Goal: Task Accomplishment & Management: Manage account settings

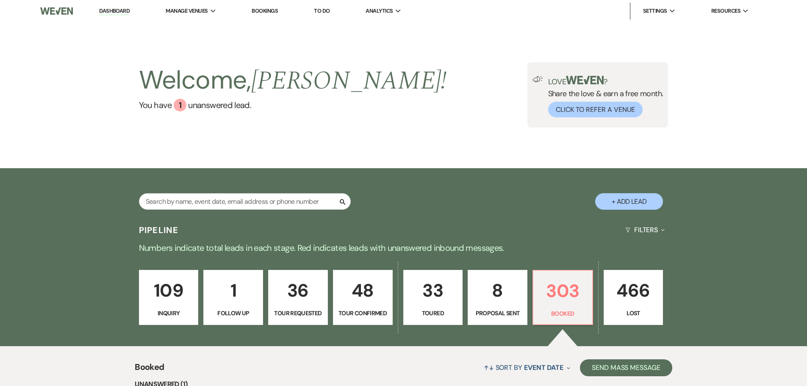
drag, startPoint x: 383, startPoint y: 29, endPoint x: 335, endPoint y: 80, distance: 70.2
click at [0, 0] on li "Gallery at [GEOGRAPHIC_DATA]" at bounding box center [0, 0] width 0 height 0
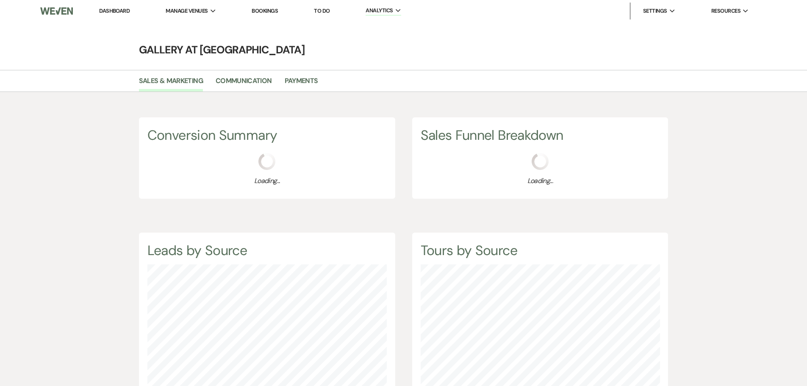
scroll to position [386, 807]
click at [298, 81] on link "Payments" at bounding box center [301, 83] width 33 height 16
select select "2025"
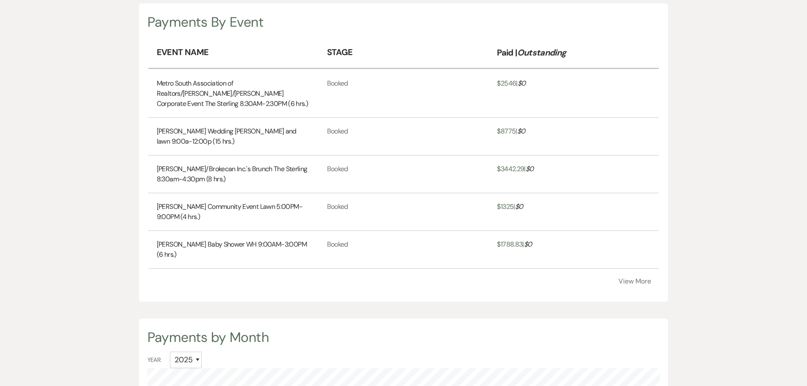
scroll to position [254, 0]
click at [643, 281] on button "View More" at bounding box center [635, 280] width 33 height 7
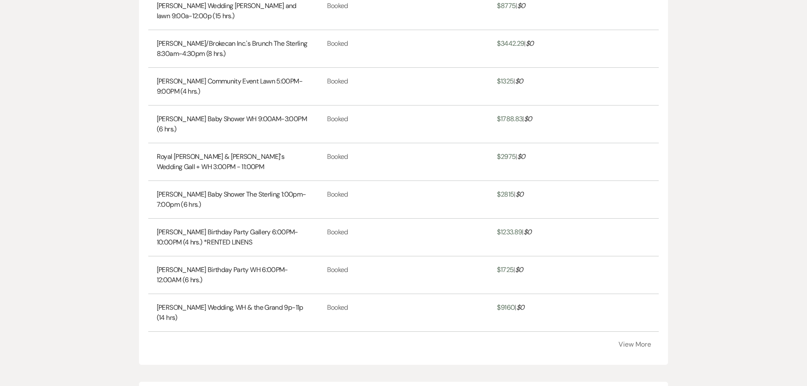
scroll to position [381, 0]
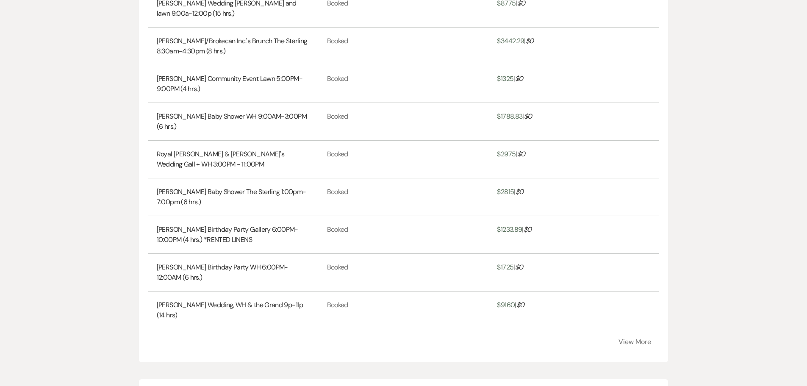
click at [650, 340] on button "View More" at bounding box center [635, 342] width 33 height 7
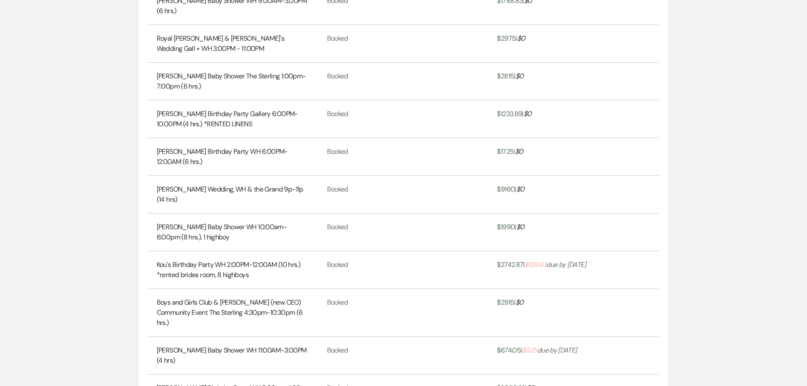
scroll to position [636, 0]
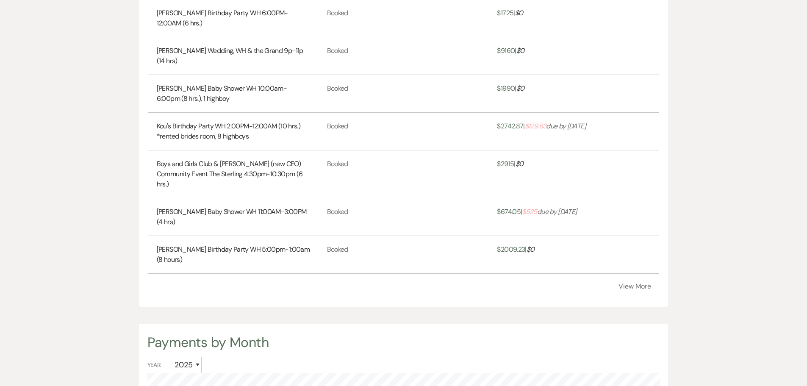
click at [630, 283] on button "View More" at bounding box center [635, 286] width 33 height 7
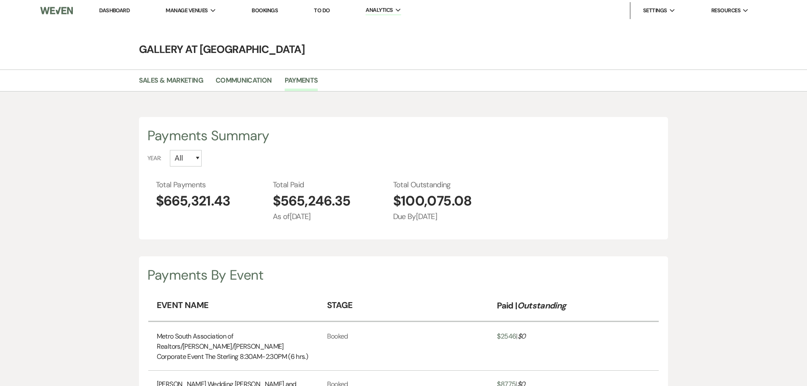
scroll to position [0, 0]
click at [110, 13] on link "Dashboard" at bounding box center [114, 10] width 31 height 7
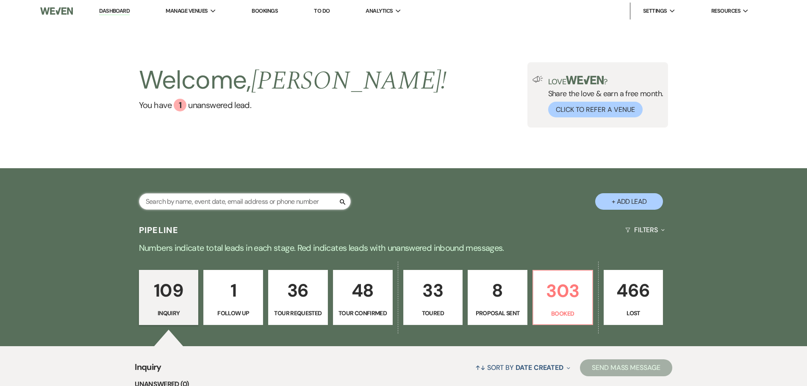
click at [276, 199] on input "text" at bounding box center [245, 201] width 212 height 17
type input "kou"
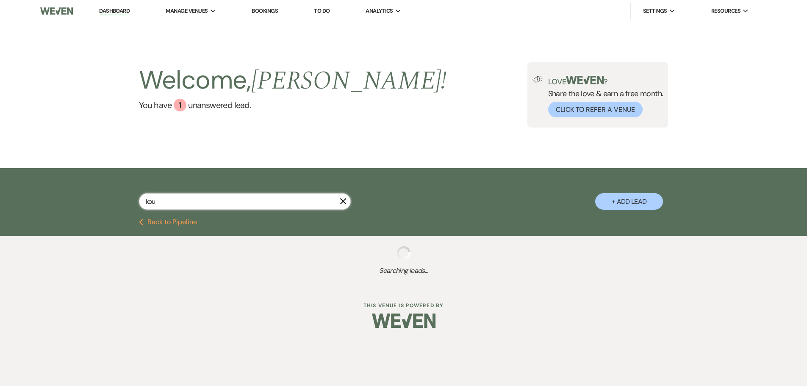
select select "8"
select select "5"
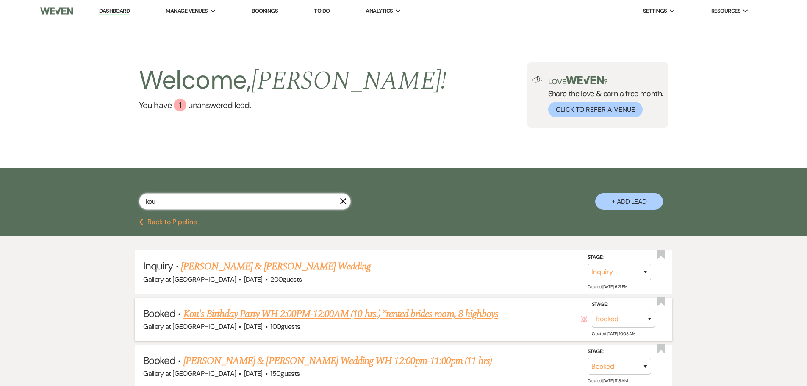
type input "kou"
click at [301, 313] on link "Kou's Birthday Party WH 2:00PM-12:00AM (10 hrs.) *rented brides room, 8 highboys" at bounding box center [341, 313] width 315 height 15
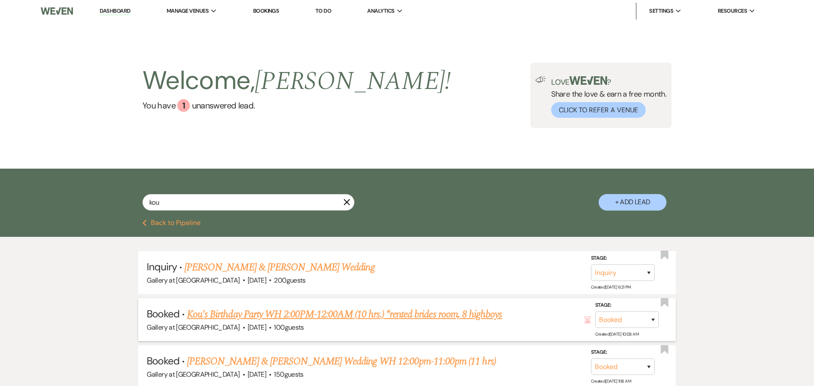
select select "5"
select select "4"
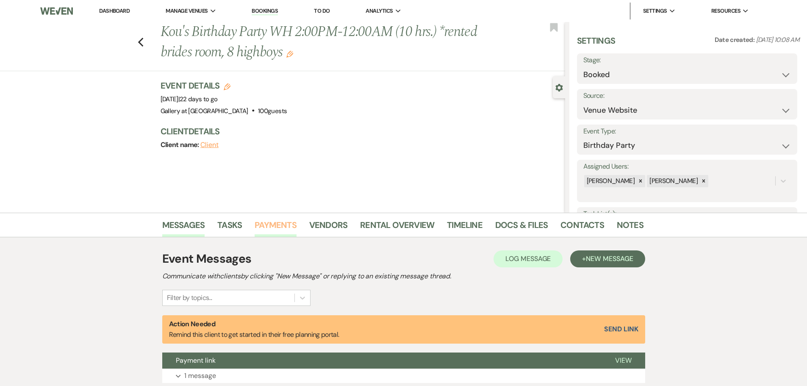
click at [267, 223] on link "Payments" at bounding box center [276, 227] width 42 height 19
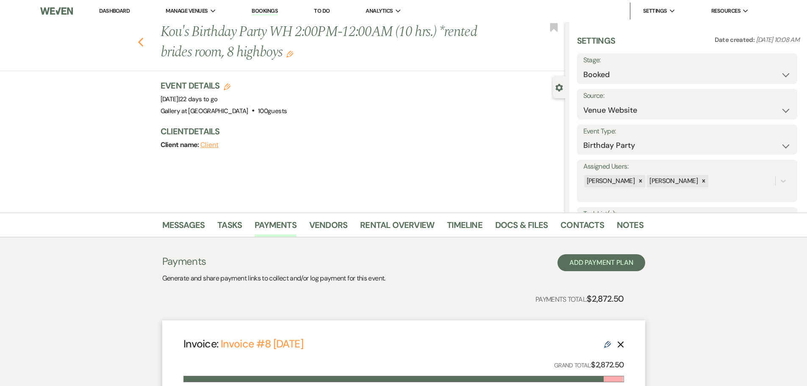
click at [142, 44] on icon "Previous" at bounding box center [141, 42] width 6 height 10
select select "8"
select select "5"
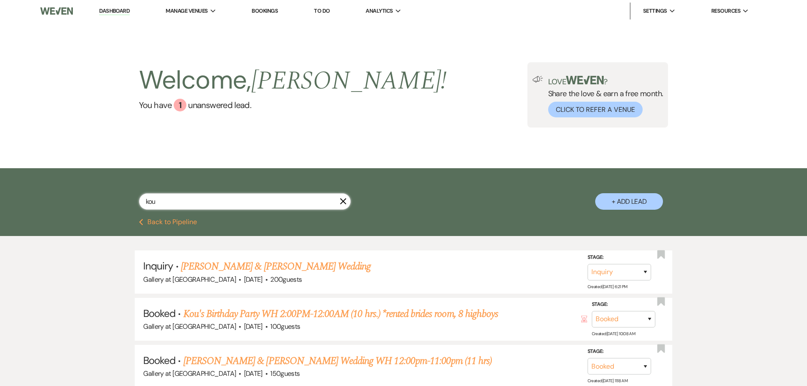
drag, startPoint x: 187, startPoint y: 205, endPoint x: 55, endPoint y: 195, distance: 133.0
click at [55, 195] on div "kou X + Add Lead" at bounding box center [403, 193] width 807 height 51
click at [329, 314] on link "Kou's Birthday Party WH 2:00PM-12:00AM (10 hrs.) *rented brides room, 8 highboys" at bounding box center [341, 313] width 315 height 15
select select "5"
select select "4"
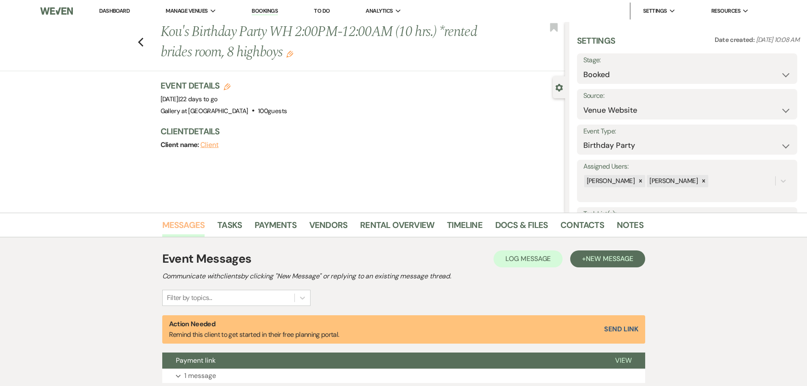
click at [190, 233] on link "Messages" at bounding box center [183, 227] width 43 height 19
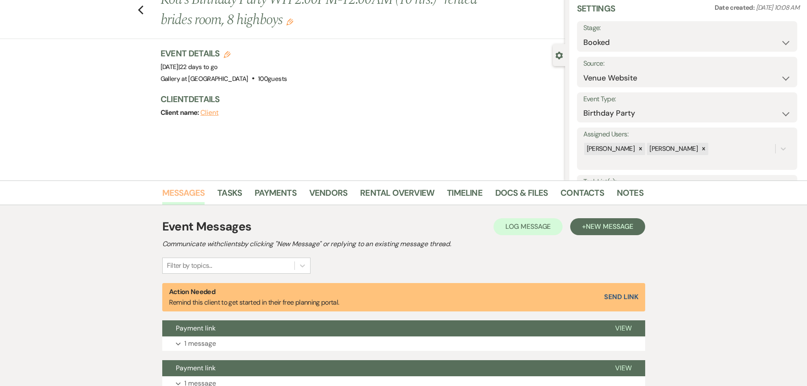
scroll to position [170, 0]
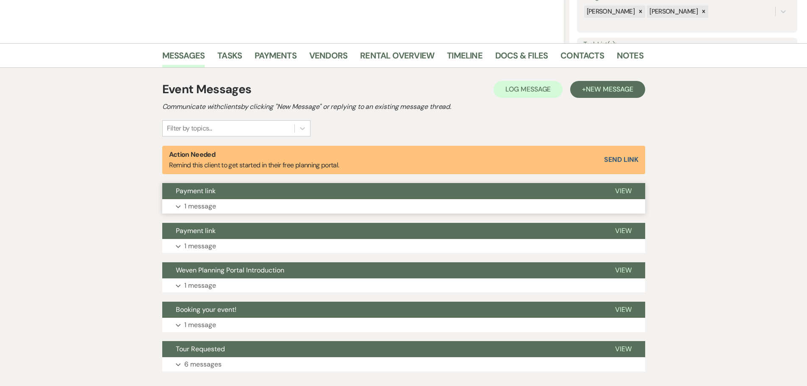
click at [273, 184] on button "Payment link" at bounding box center [382, 191] width 440 height 16
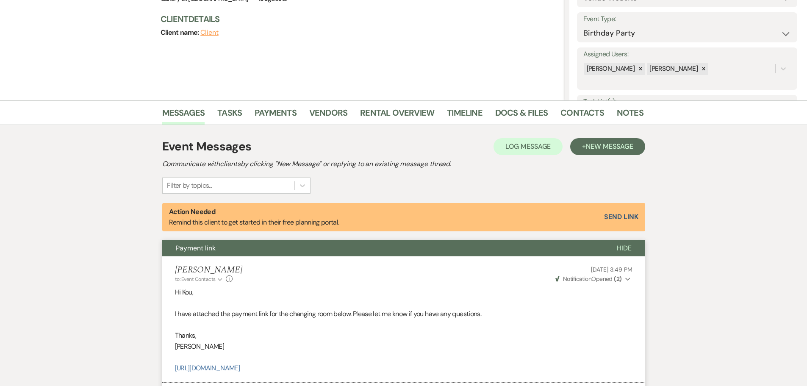
scroll to position [0, 0]
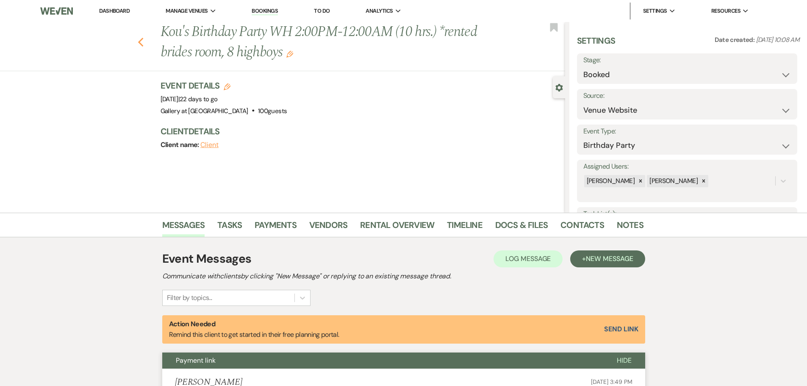
click at [143, 45] on use "button" at bounding box center [141, 42] width 6 height 9
select select "8"
select select "5"
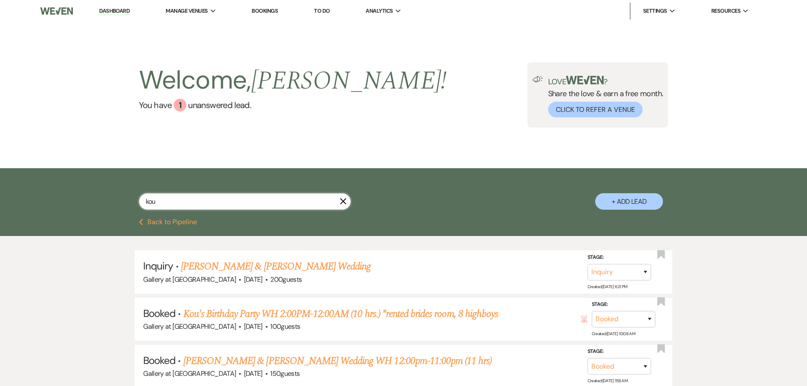
drag, startPoint x: 171, startPoint y: 201, endPoint x: 92, endPoint y: 203, distance: 79.3
click at [92, 203] on div "kou X + Add Lead" at bounding box center [403, 193] width 807 height 51
type input "[PERSON_NAME]"
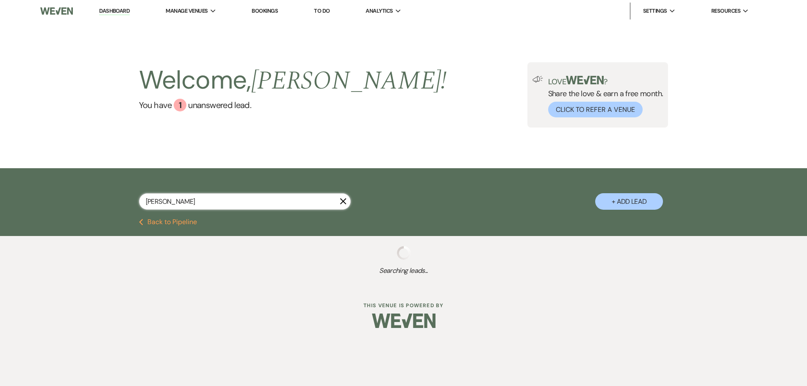
select select "8"
select select "5"
select select "2"
select select "8"
select select "5"
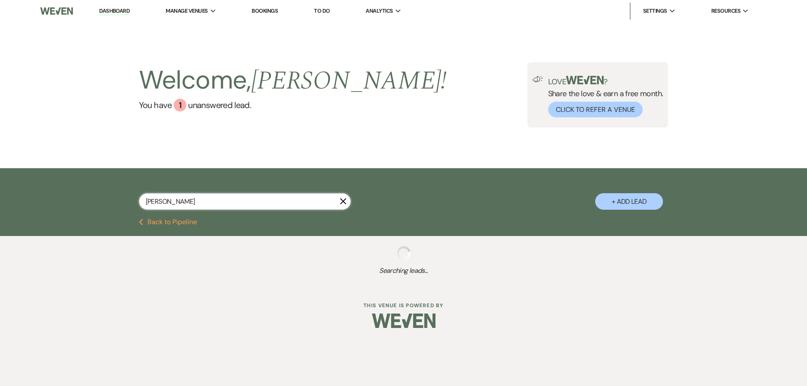
select select "8"
select select "5"
select select "8"
select select "5"
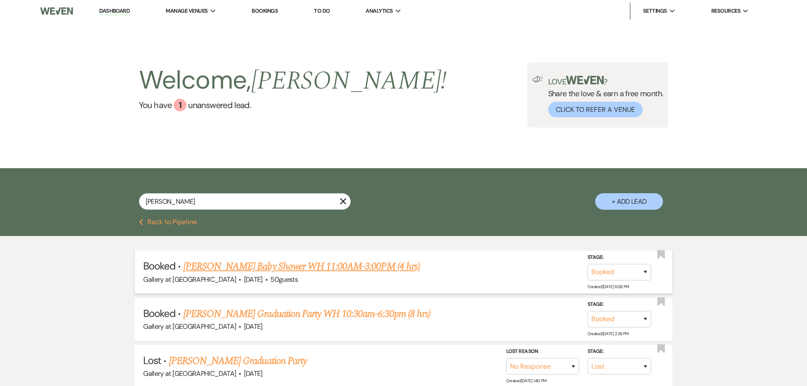
click at [328, 271] on link "[PERSON_NAME] Baby Shower WH 11:00AM-3:00PM (4 hrs)" at bounding box center [302, 266] width 237 height 15
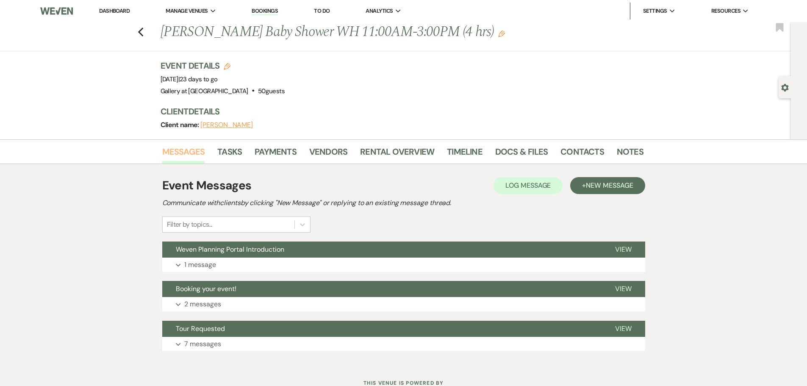
click at [191, 158] on link "Messages" at bounding box center [183, 154] width 43 height 19
click at [253, 272] on button "Expand 1 message" at bounding box center [403, 265] width 483 height 14
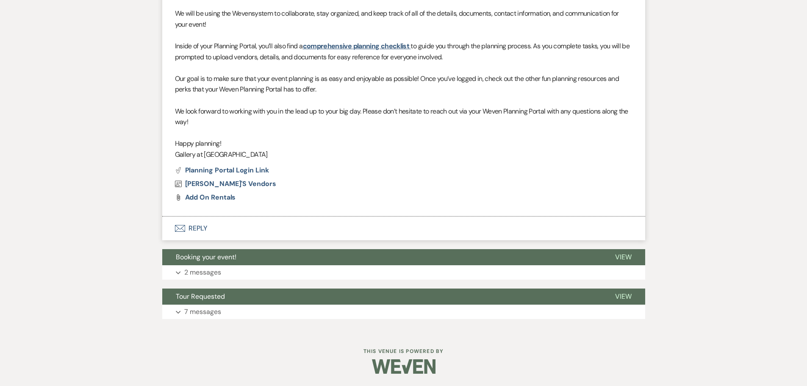
scroll to position [367, 0]
click at [227, 251] on button "Booking your event!" at bounding box center [382, 257] width 440 height 16
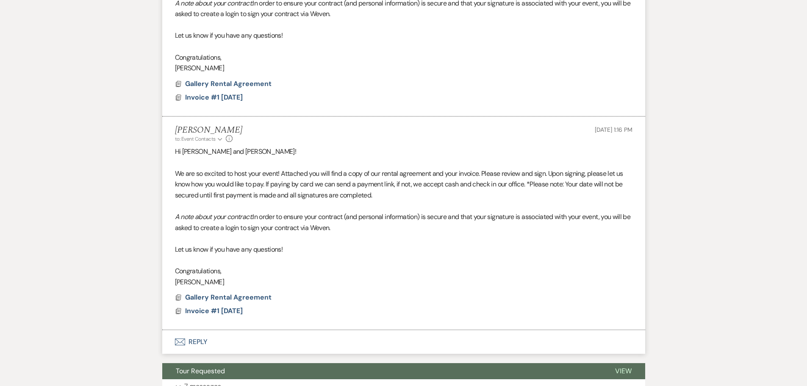
scroll to position [804, 0]
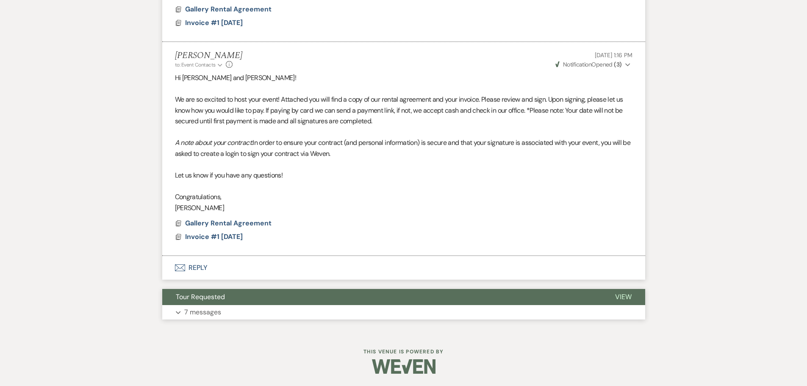
click at [245, 304] on button "Tour Requested" at bounding box center [382, 297] width 440 height 16
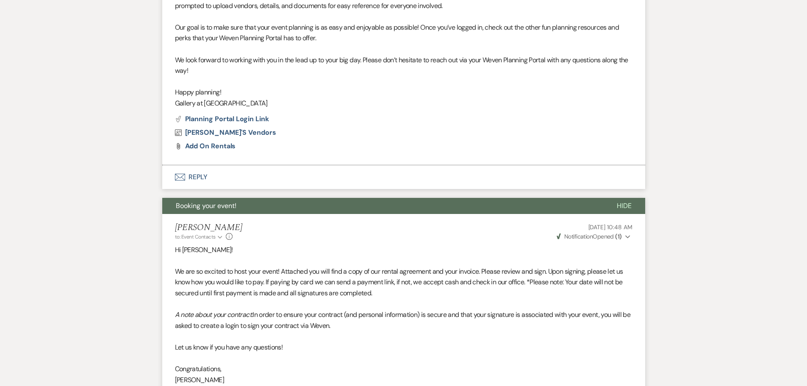
scroll to position [0, 0]
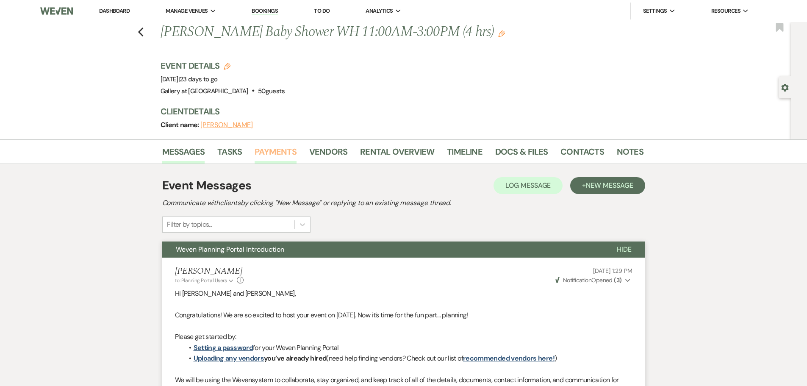
click at [278, 147] on link "Payments" at bounding box center [276, 154] width 42 height 19
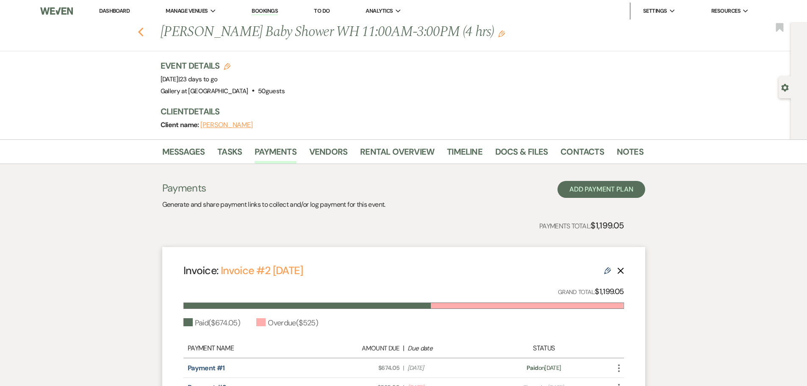
click at [143, 35] on use "button" at bounding box center [141, 32] width 6 height 9
select select "8"
select select "5"
select select "2"
select select "8"
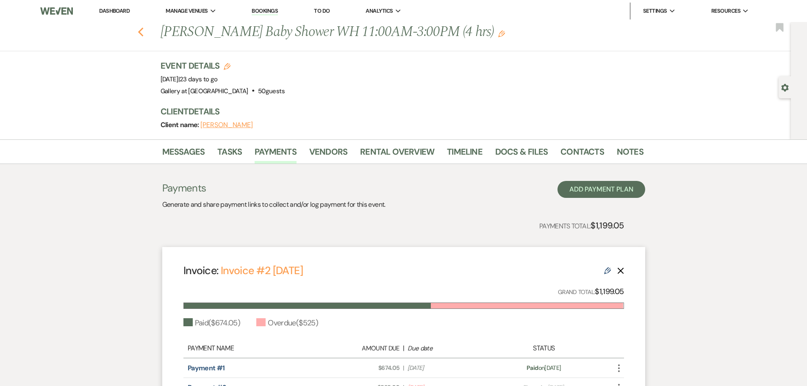
select select "5"
select select "8"
select select "5"
select select "8"
select select "5"
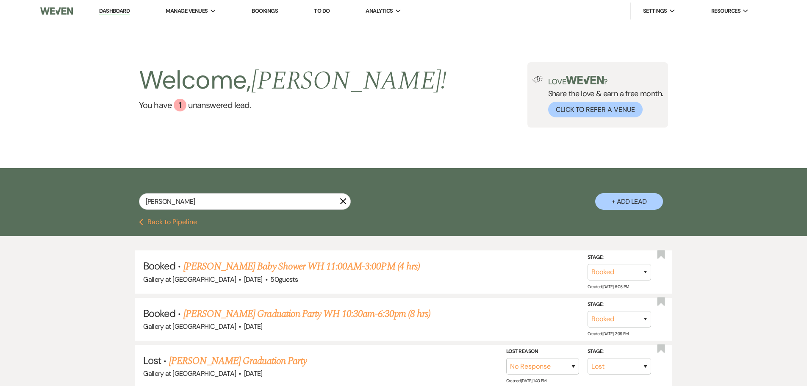
click at [344, 199] on icon "X" at bounding box center [343, 201] width 7 height 7
